Goal: Complete application form

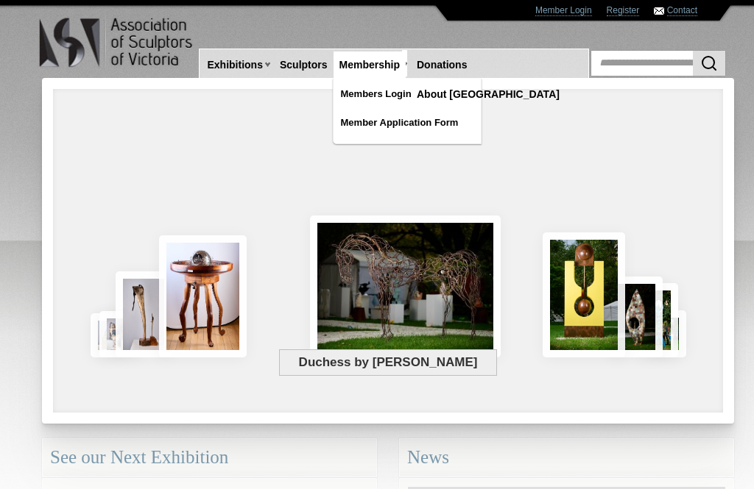
click at [389, 127] on link "Member Application Form" at bounding box center [406, 123] width 147 height 26
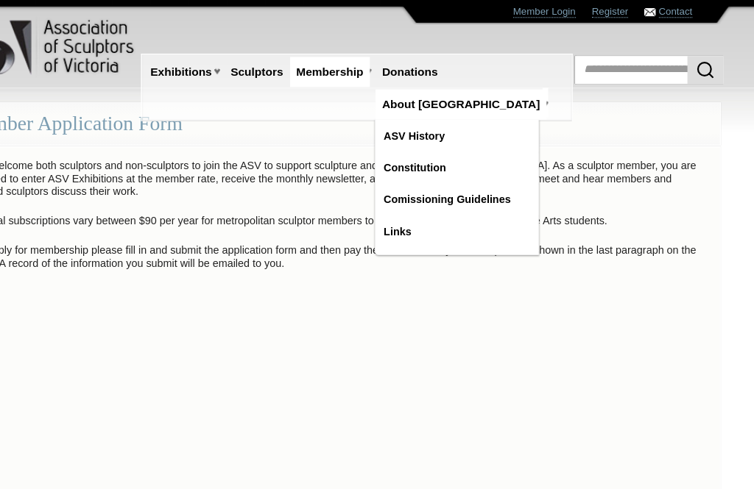
click at [442, 168] on link "Comissioning Guidelines" at bounding box center [484, 181] width 147 height 26
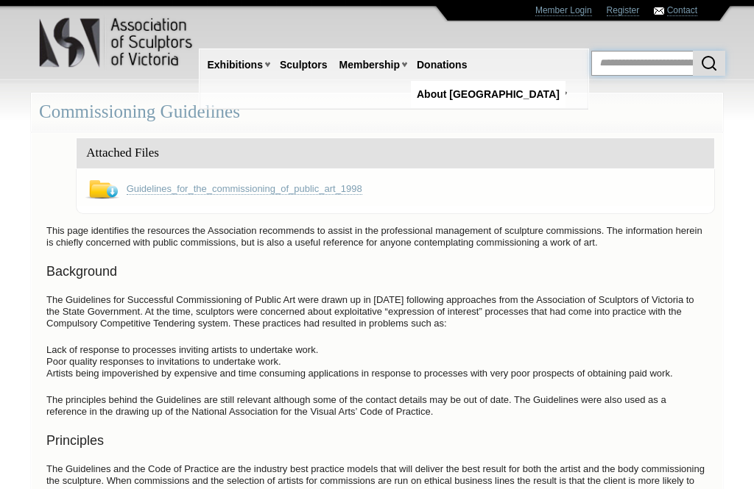
click at [620, 63] on input "text" at bounding box center [658, 63] width 134 height 25
type input "*********"
click at [709, 63] on button "submit" at bounding box center [709, 63] width 32 height 25
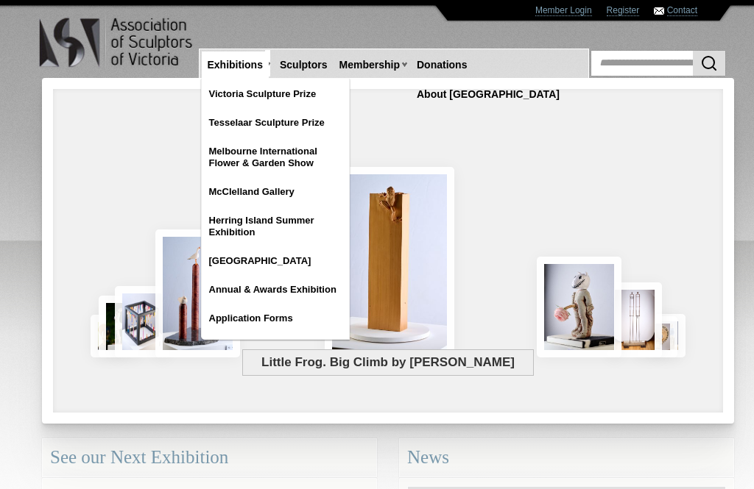
click at [291, 263] on link "[GEOGRAPHIC_DATA]" at bounding box center [275, 261] width 147 height 26
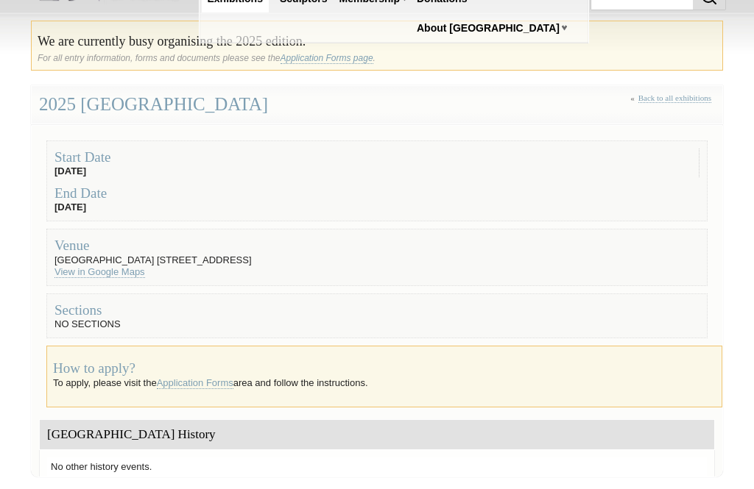
scroll to position [139, 0]
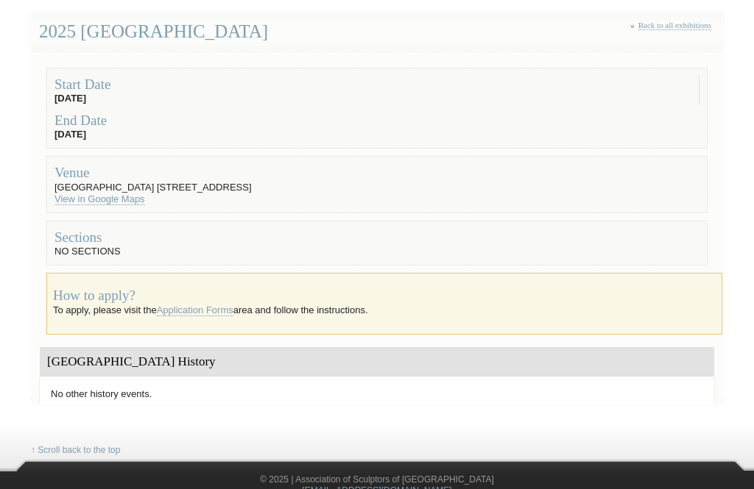
click at [211, 309] on link "Application Forms" at bounding box center [195, 311] width 77 height 12
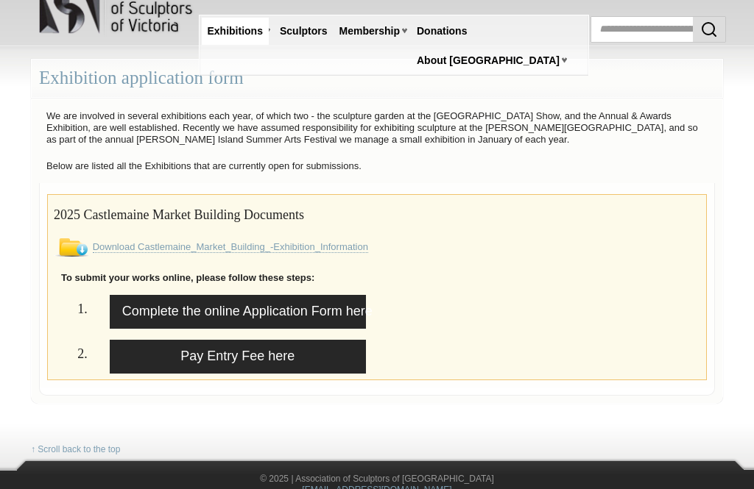
scroll to position [82, 0]
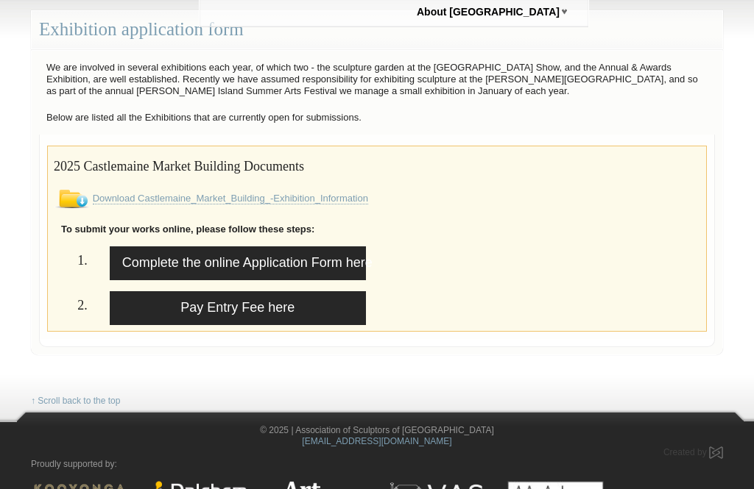
click at [254, 250] on link "Complete the online Application Form here" at bounding box center [238, 264] width 256 height 34
